Goal: Submit feedback/report problem: Submit feedback/report problem

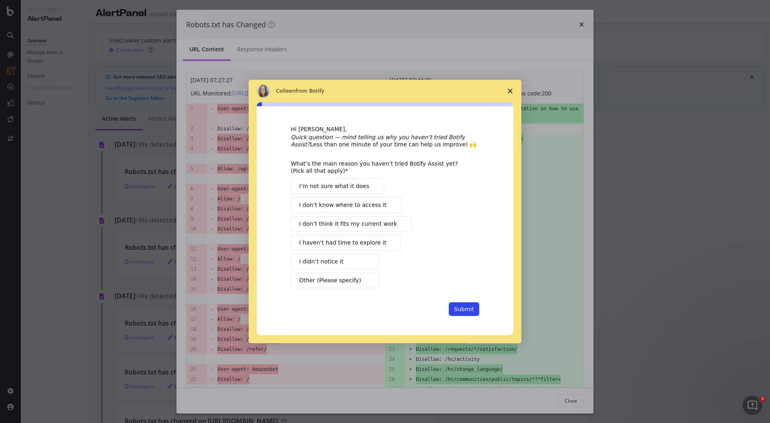
click at [512, 89] on icon "Close survey" at bounding box center [510, 91] width 5 height 5
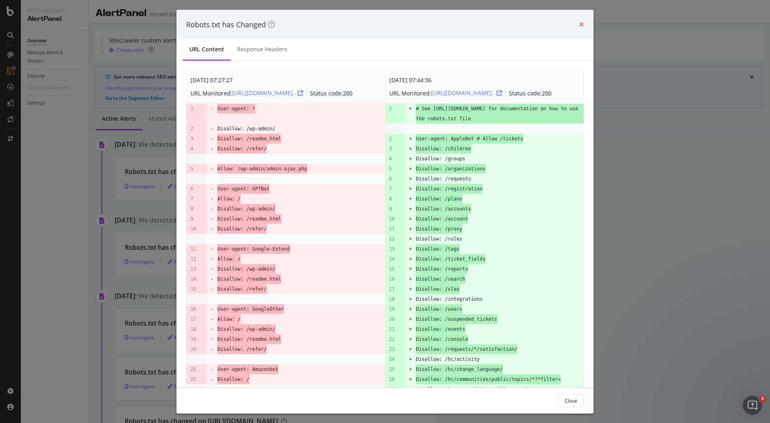
click at [583, 23] on icon "times" at bounding box center [581, 24] width 5 height 6
